Goal: Task Accomplishment & Management: Use online tool/utility

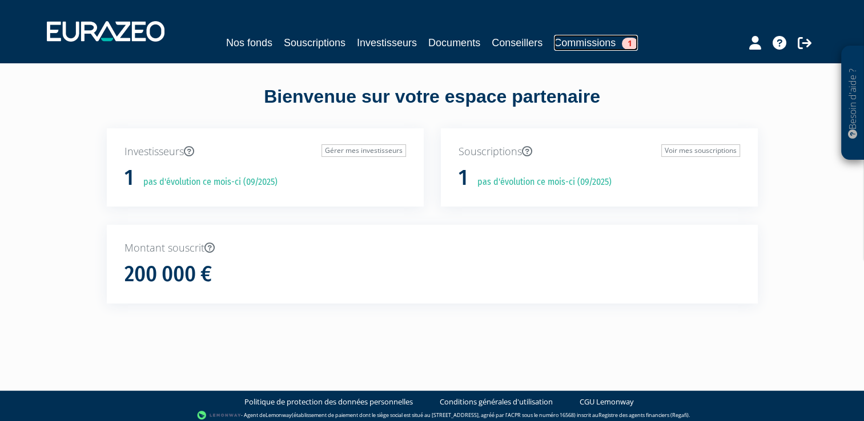
click at [607, 42] on link "Commissions 1" at bounding box center [596, 43] width 84 height 16
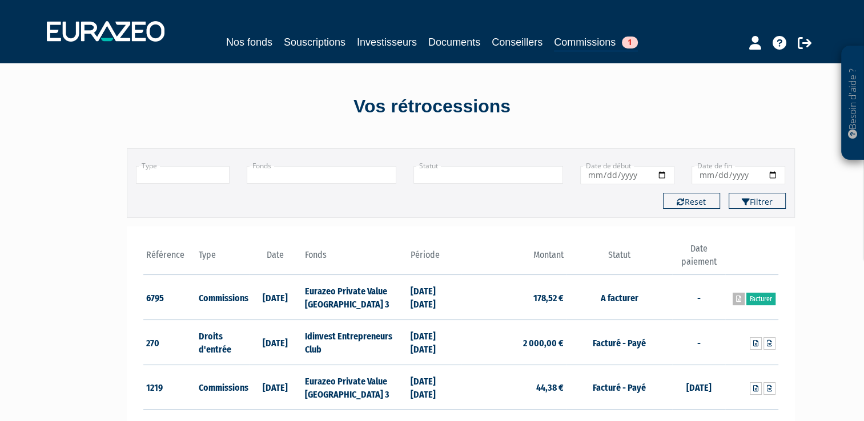
click at [737, 298] on icon at bounding box center [738, 299] width 5 height 7
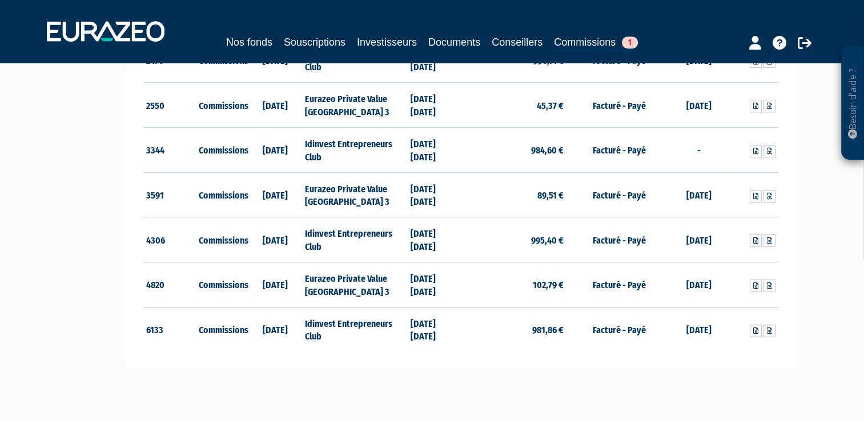
scroll to position [228, 0]
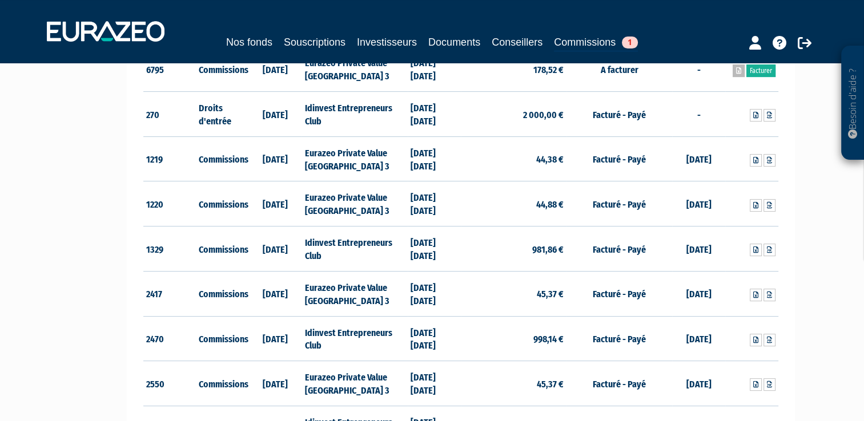
click at [738, 69] on icon at bounding box center [738, 70] width 5 height 7
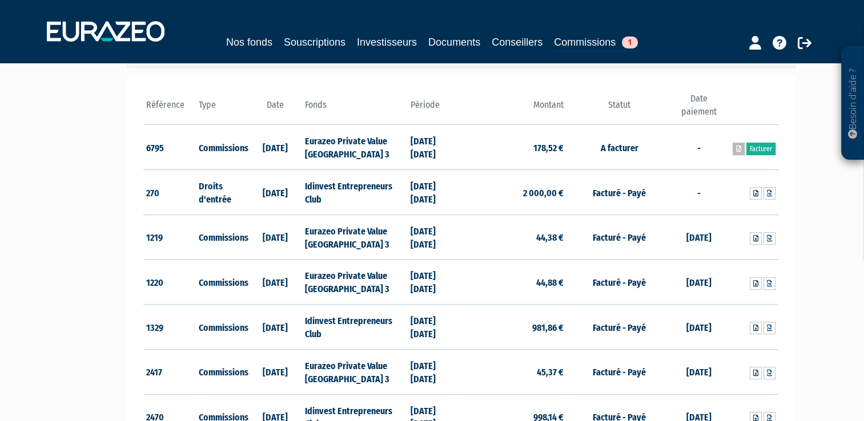
scroll to position [0, 0]
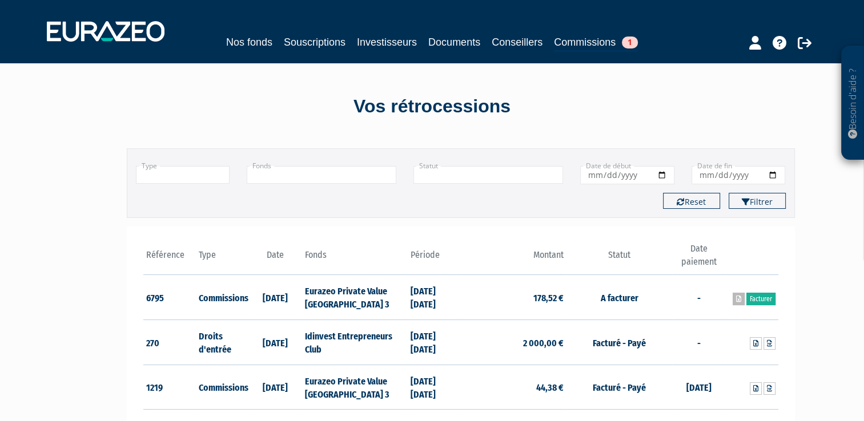
click at [738, 296] on icon at bounding box center [738, 299] width 5 height 7
click at [767, 299] on link "Facturer" at bounding box center [760, 299] width 29 height 13
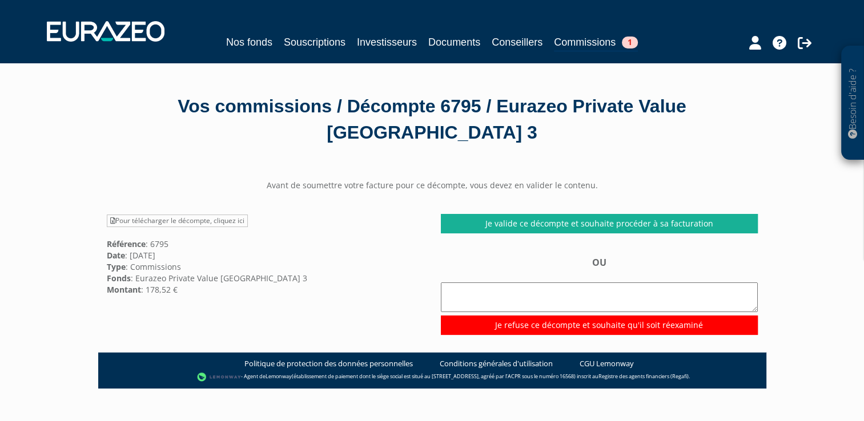
scroll to position [114, 0]
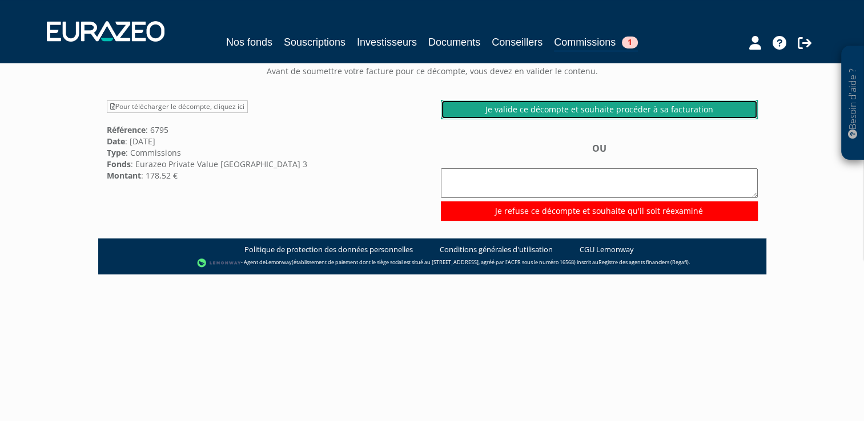
click at [589, 111] on link "Je valide ce décompte et souhaite procéder à sa facturation" at bounding box center [599, 109] width 317 height 19
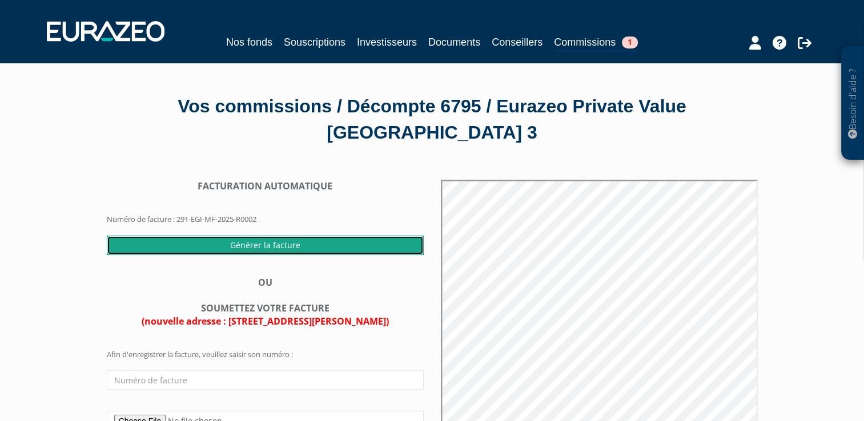
drag, startPoint x: 270, startPoint y: 243, endPoint x: 480, endPoint y: 49, distance: 285.7
click at [270, 243] on input "Générer la facture" at bounding box center [265, 245] width 317 height 19
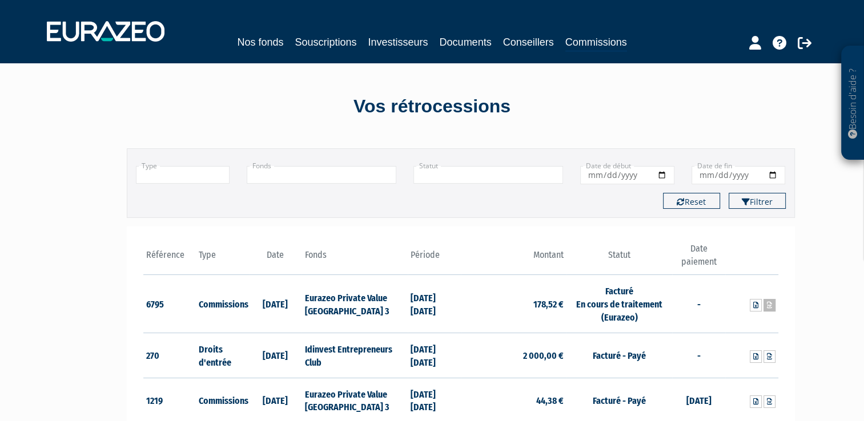
click at [770, 306] on icon at bounding box center [769, 305] width 5 height 7
